Goal: Check status: Check status

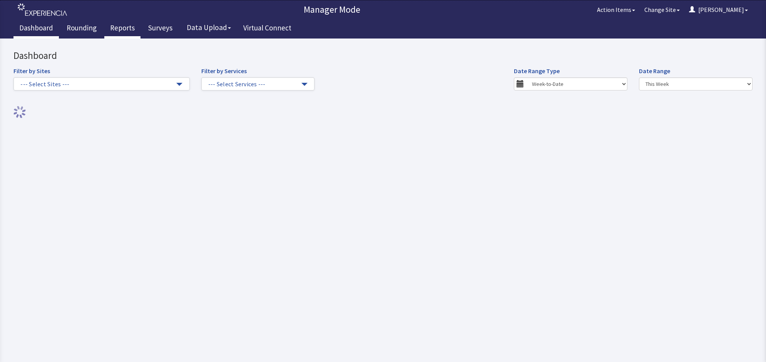
click at [125, 26] on link "Reports" at bounding box center [122, 28] width 36 height 19
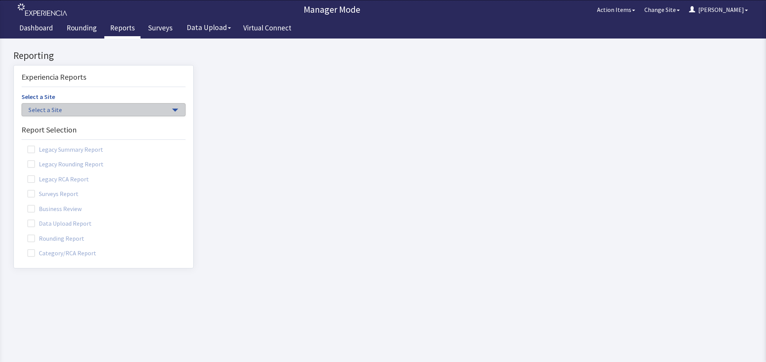
click at [164, 107] on button "Select a Site" at bounding box center [104, 109] width 164 height 13
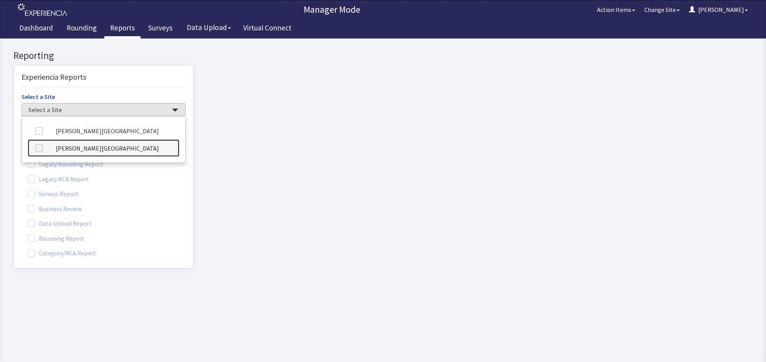
click at [117, 148] on link "[PERSON_NAME][GEOGRAPHIC_DATA]" at bounding box center [104, 147] width 152 height 17
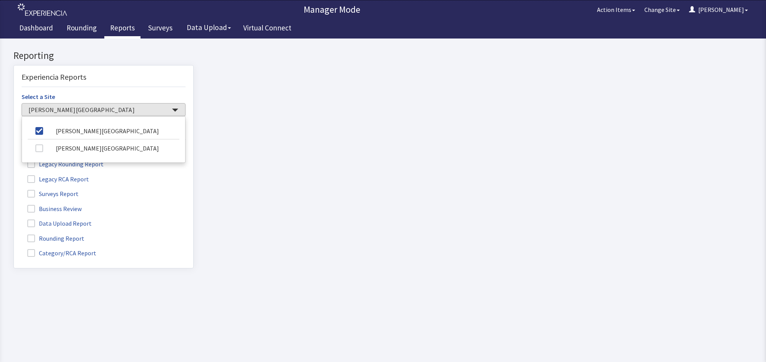
click at [42, 239] on label "Rounding Report" at bounding box center [57, 238] width 70 height 10
click at [14, 234] on input "Rounding Report" at bounding box center [14, 234] width 0 height 0
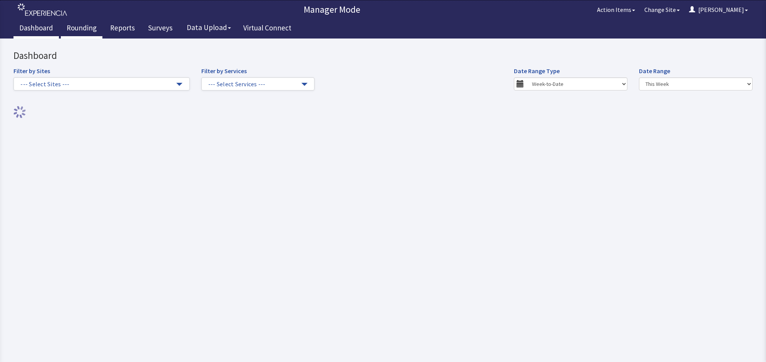
click at [85, 27] on link "Rounding" at bounding box center [82, 28] width 42 height 19
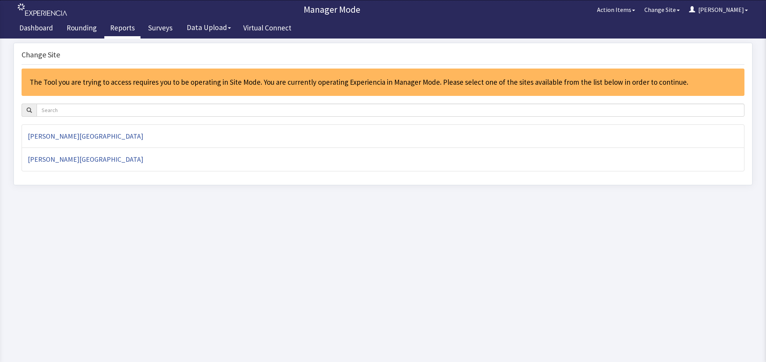
click at [129, 27] on link "Reports" at bounding box center [122, 28] width 36 height 19
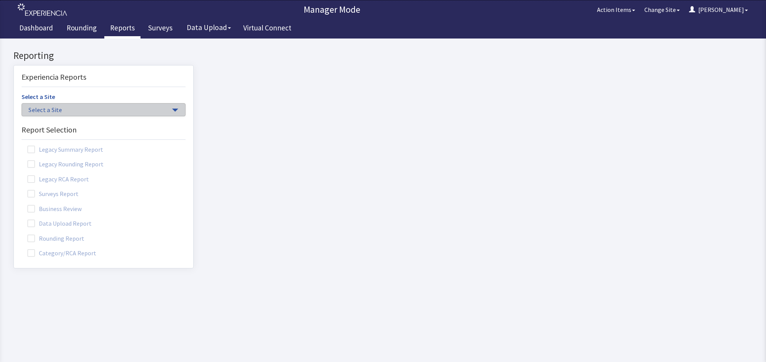
click at [56, 112] on span "Select a Site" at bounding box center [99, 109] width 142 height 9
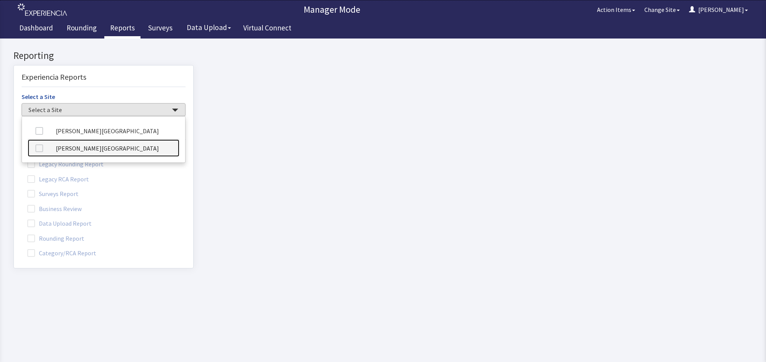
click at [77, 150] on link "[PERSON_NAME][GEOGRAPHIC_DATA]" at bounding box center [104, 147] width 152 height 17
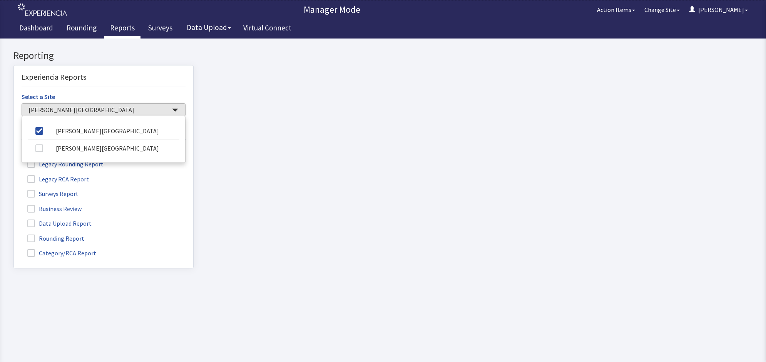
click at [58, 239] on label "Rounding Report" at bounding box center [57, 238] width 70 height 10
click at [14, 234] on input "Rounding Report" at bounding box center [14, 234] width 0 height 0
